Goal: Task Accomplishment & Management: Manage account settings

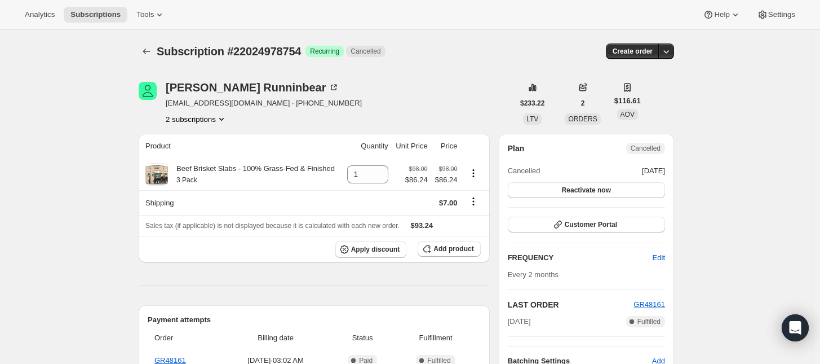
click at [215, 118] on button "2 subscriptions" at bounding box center [196, 118] width 61 height 11
click at [205, 141] on span "21509243202" at bounding box center [200, 140] width 78 height 11
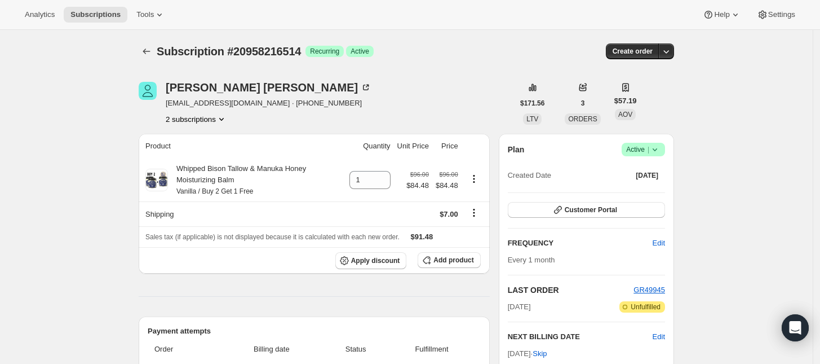
click at [643, 150] on span "Active |" at bounding box center [643, 149] width 34 height 11
click at [644, 187] on span "Cancel subscription" at bounding box center [647, 191] width 64 height 8
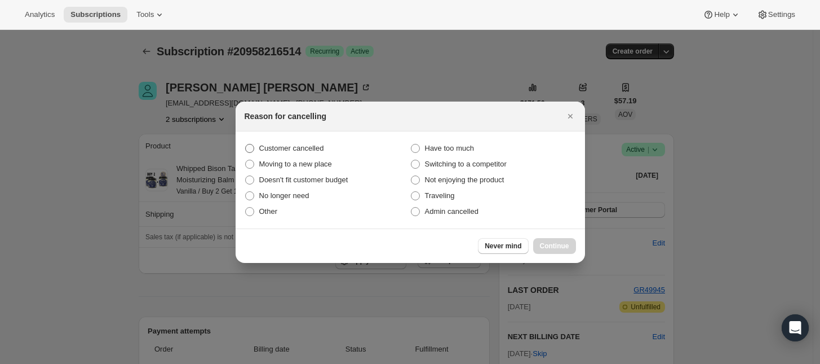
click at [319, 145] on span "Customer cancelled" at bounding box center [291, 148] width 65 height 8
click at [246, 144] on input "Customer cancelled" at bounding box center [245, 144] width 1 height 1
radio input "true"
click at [554, 241] on span "Continue" at bounding box center [554, 245] width 29 height 9
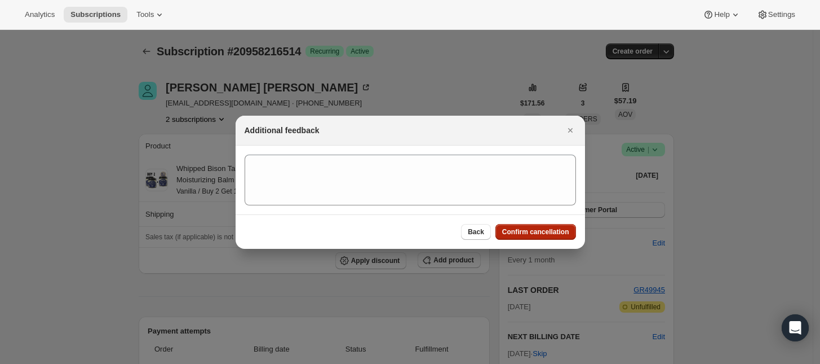
click at [534, 229] on span "Confirm cancellation" at bounding box center [535, 231] width 67 height 9
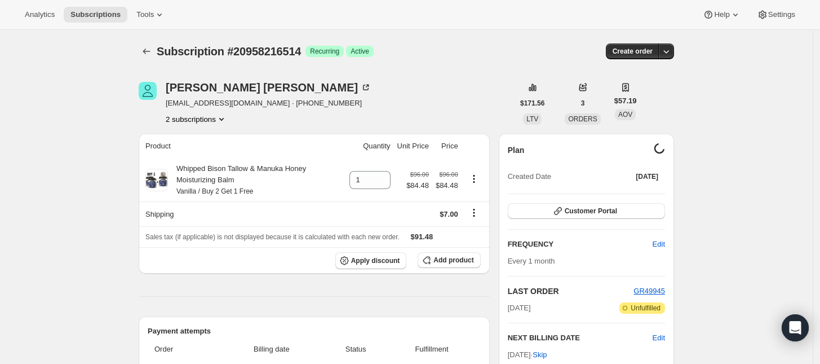
click at [211, 121] on button "2 subscriptions" at bounding box center [196, 118] width 61 height 11
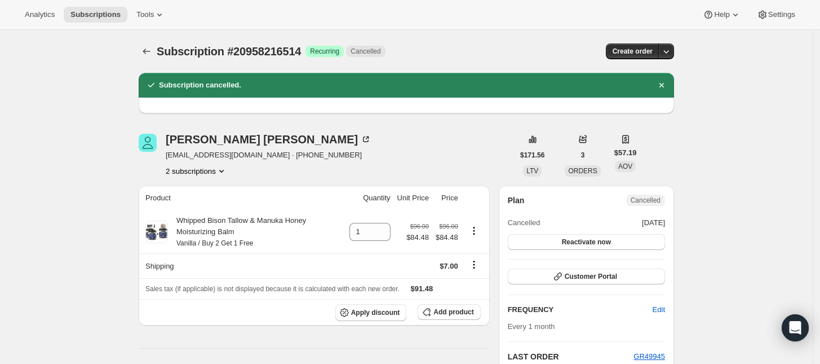
click at [219, 168] on icon "Product actions" at bounding box center [221, 170] width 11 height 11
click at [220, 189] on span "20958183746" at bounding box center [200, 192] width 78 height 11
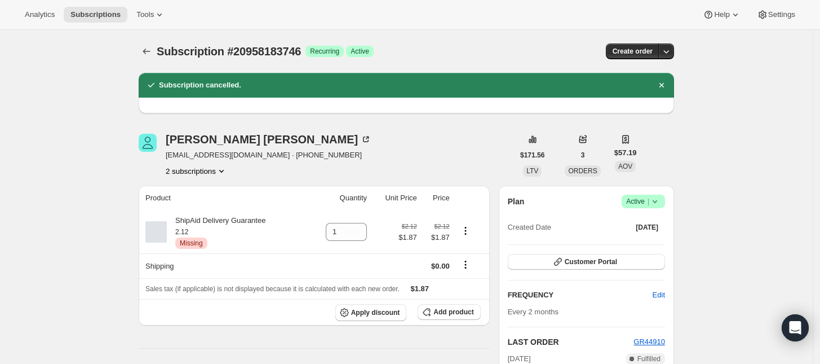
click at [223, 168] on icon "Product actions" at bounding box center [221, 170] width 11 height 11
click at [641, 199] on span "Active |" at bounding box center [643, 201] width 34 height 11
click at [637, 238] on span "Cancel subscription" at bounding box center [647, 242] width 64 height 8
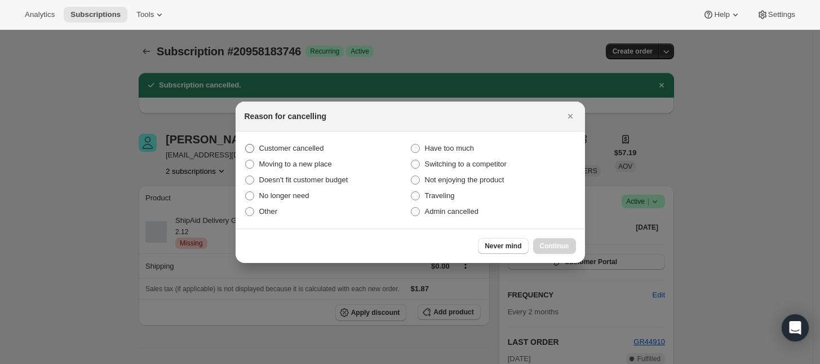
click at [265, 144] on span "Customer cancelled" at bounding box center [291, 148] width 65 height 8
click at [246, 144] on input "Customer cancelled" at bounding box center [245, 144] width 1 height 1
radio input "true"
click at [556, 238] on button "Continue" at bounding box center [554, 246] width 43 height 16
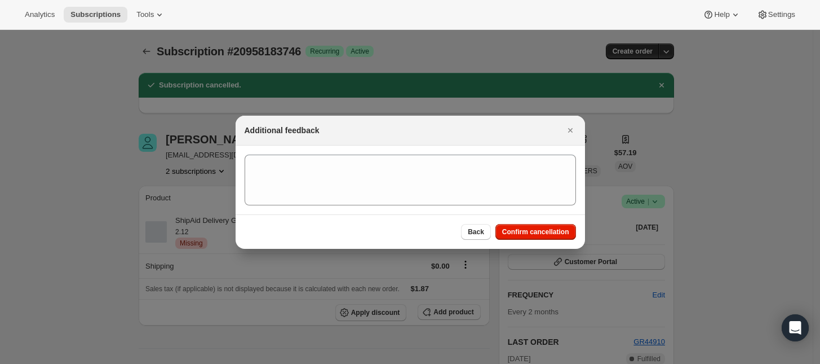
click at [536, 230] on span "Confirm cancellation" at bounding box center [535, 231] width 67 height 9
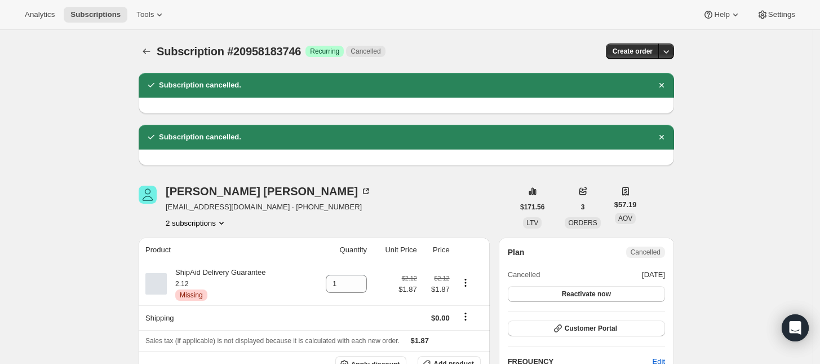
click at [196, 223] on button "2 subscriptions" at bounding box center [196, 222] width 61 height 11
click at [224, 259] on span "20958216514" at bounding box center [200, 263] width 78 height 11
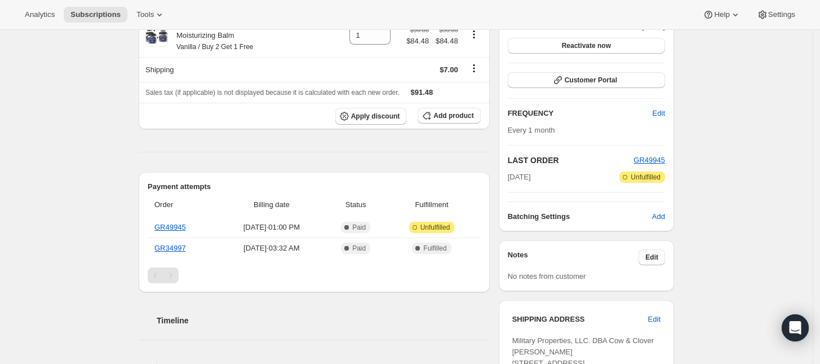
scroll to position [282, 0]
